Goal: Transaction & Acquisition: Purchase product/service

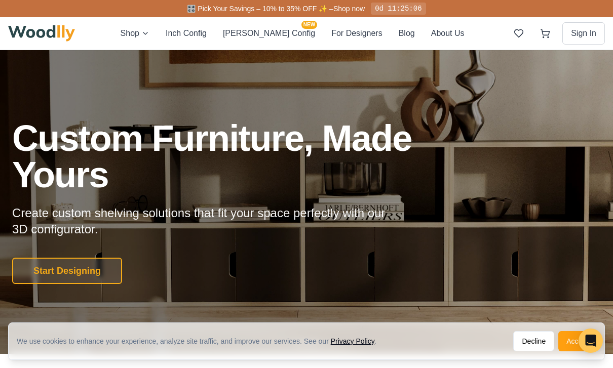
click at [174, 34] on div "Shop Inch Config [PERSON_NAME] Config NEW For Designers Blog About Us" at bounding box center [293, 33] width 344 height 13
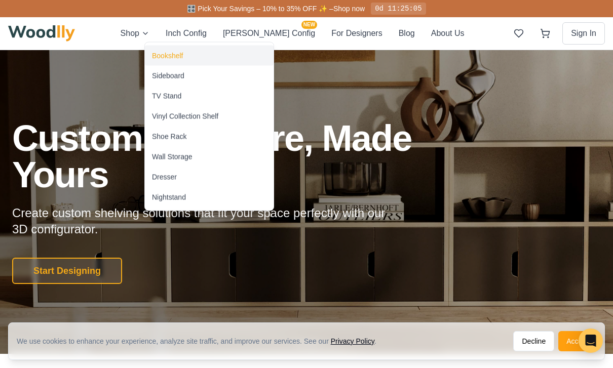
click at [161, 52] on div "Bookshelf" at bounding box center [167, 56] width 31 height 10
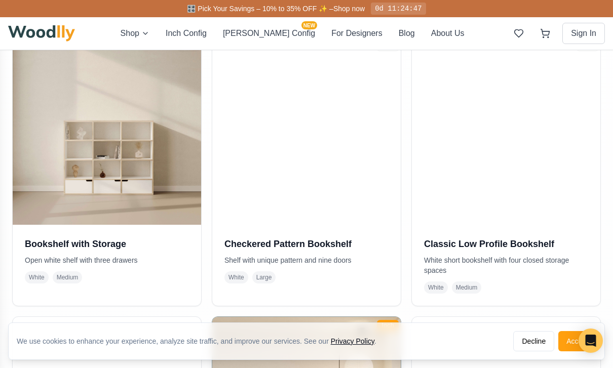
scroll to position [427, 0]
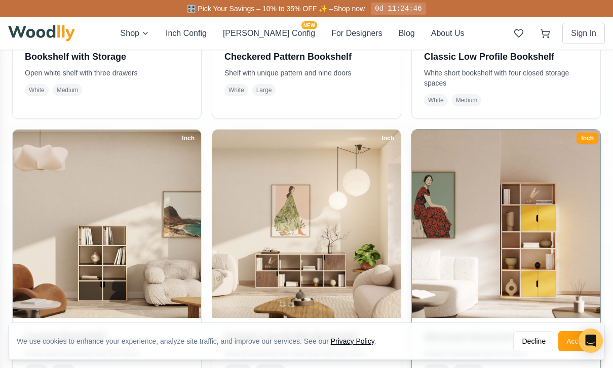
click at [472, 218] on img at bounding box center [506, 224] width 198 height 198
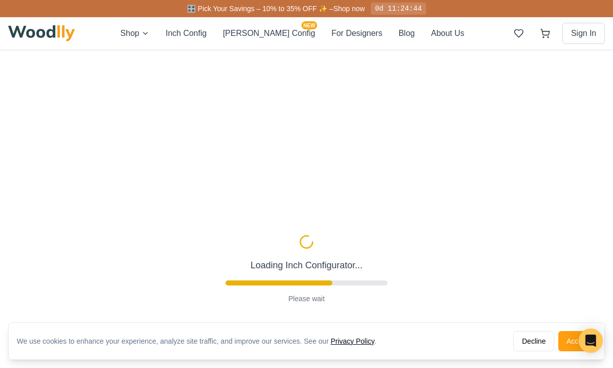
type input "-5"
type input "32"
type input "5"
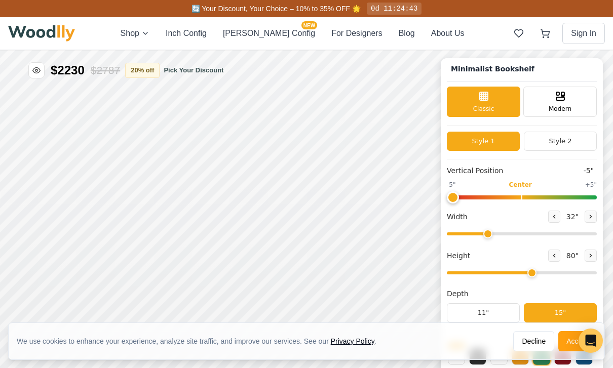
scroll to position [3, 0]
click at [537, 352] on button "Decline" at bounding box center [533, 341] width 41 height 20
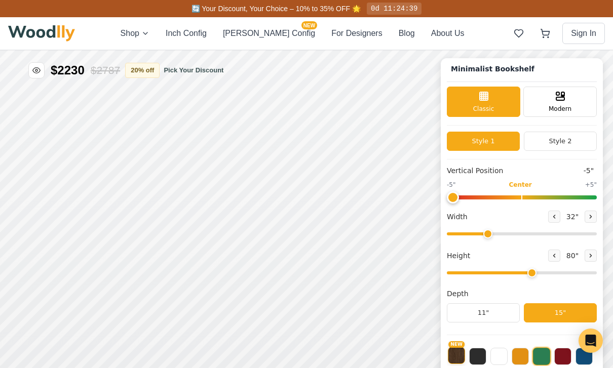
click at [457, 360] on button "NEW" at bounding box center [456, 355] width 17 height 17
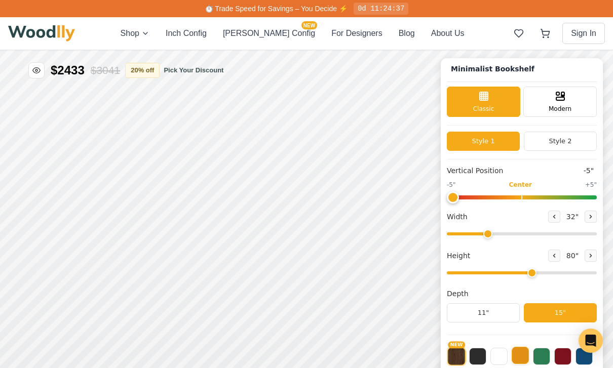
click at [526, 363] on button at bounding box center [520, 355] width 17 height 17
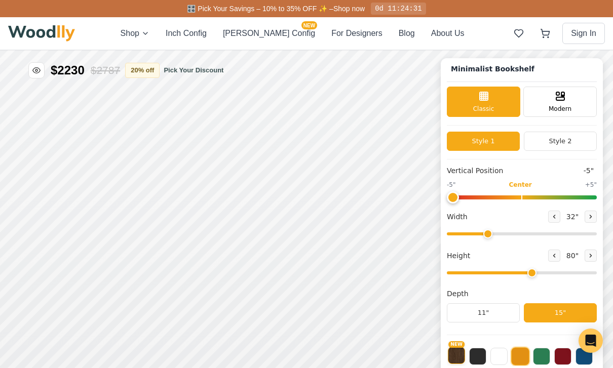
click at [459, 361] on button "NEW" at bounding box center [456, 355] width 17 height 17
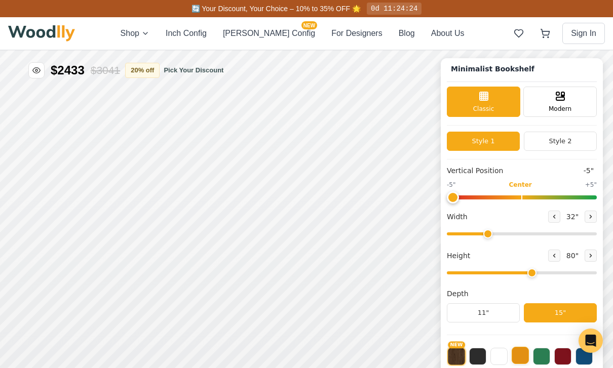
click at [522, 355] on button at bounding box center [520, 355] width 17 height 17
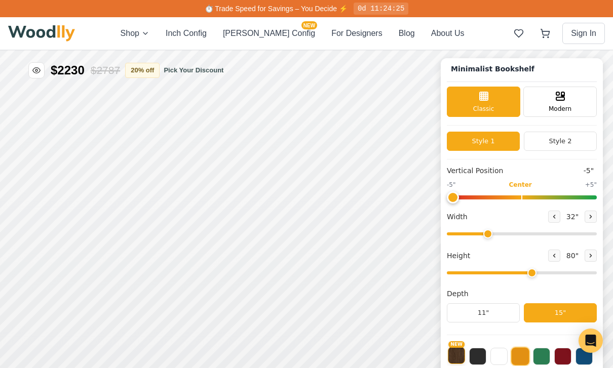
click at [455, 356] on button "NEW" at bounding box center [456, 355] width 17 height 17
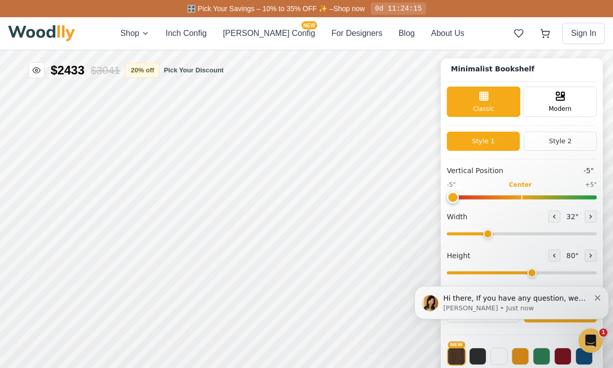
scroll to position [0, 0]
click at [525, 326] on body "Hi there, If you have any question, we are right here for you. 😊 [PERSON_NAME] …" at bounding box center [512, 303] width 195 height 68
click at [523, 327] on body "Hi there, If you have any question, we are right here for you. 😊 [PERSON_NAME] …" at bounding box center [512, 303] width 195 height 68
click at [521, 330] on body "Hi there, If you have any question, we are right here for you. 😊 [PERSON_NAME] …" at bounding box center [512, 303] width 195 height 68
click at [524, 326] on body "Hi there, If you have any question, we are right here for you. 😊 [PERSON_NAME] …" at bounding box center [512, 303] width 195 height 68
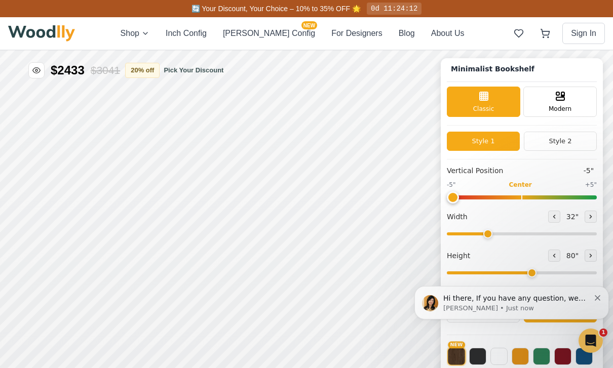
click at [600, 301] on icon "Dismiss notification" at bounding box center [598, 298] width 6 height 6
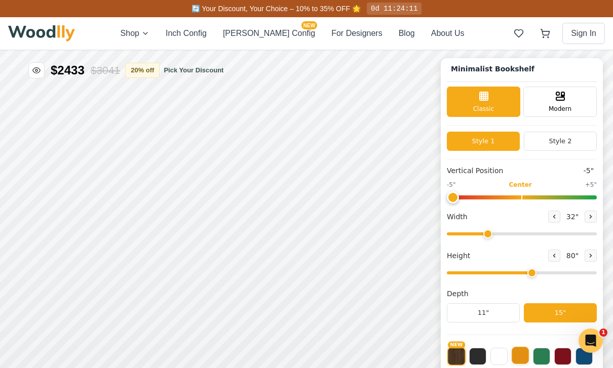
click at [525, 364] on button at bounding box center [520, 355] width 17 height 17
click at [464, 352] on button "NEW" at bounding box center [456, 355] width 17 height 17
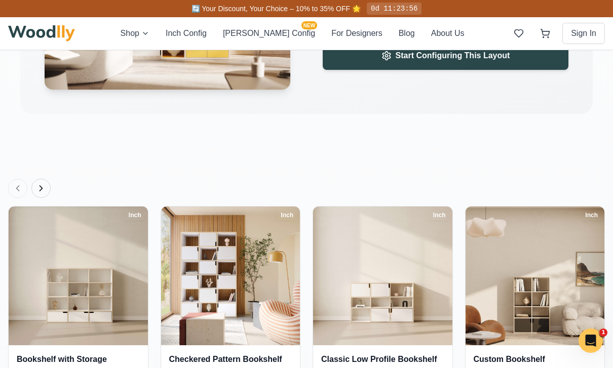
scroll to position [1352, 0]
